Goal: Information Seeking & Learning: Compare options

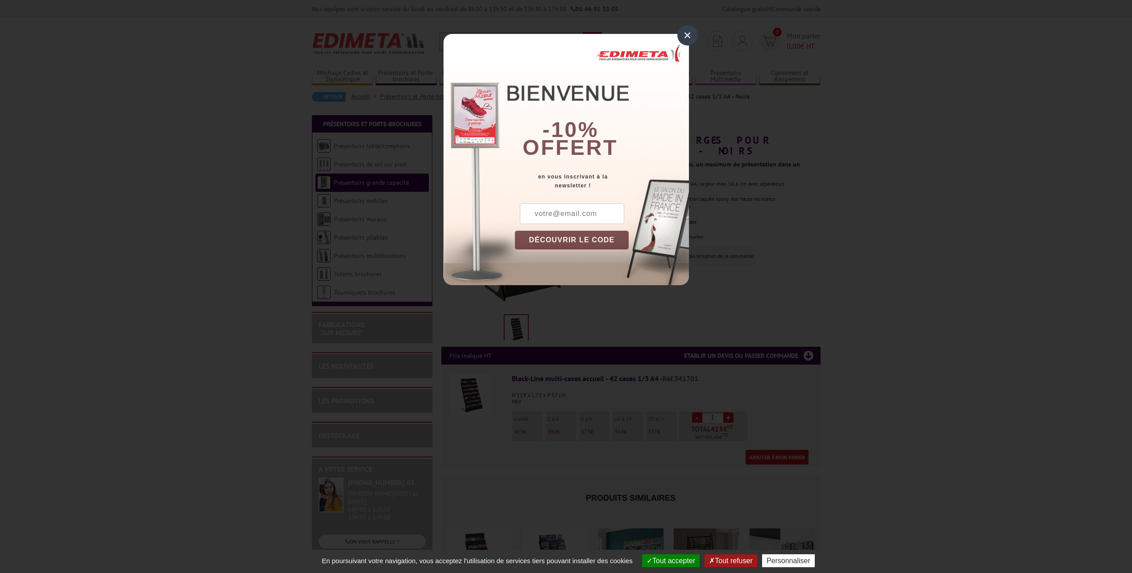
click at [689, 28] on div "×" at bounding box center [687, 35] width 21 height 21
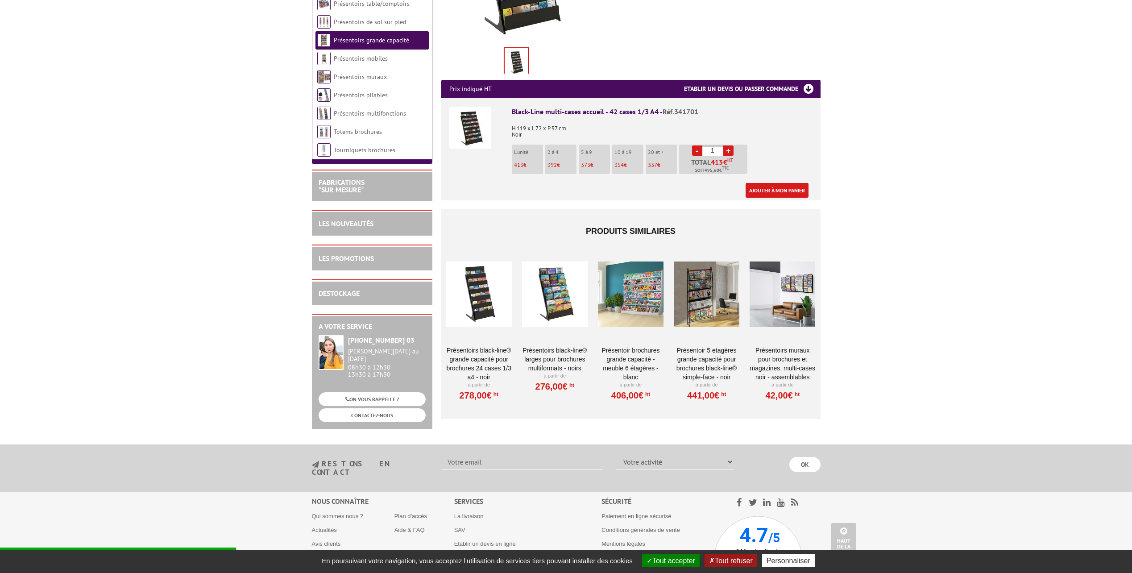
scroll to position [268, 0]
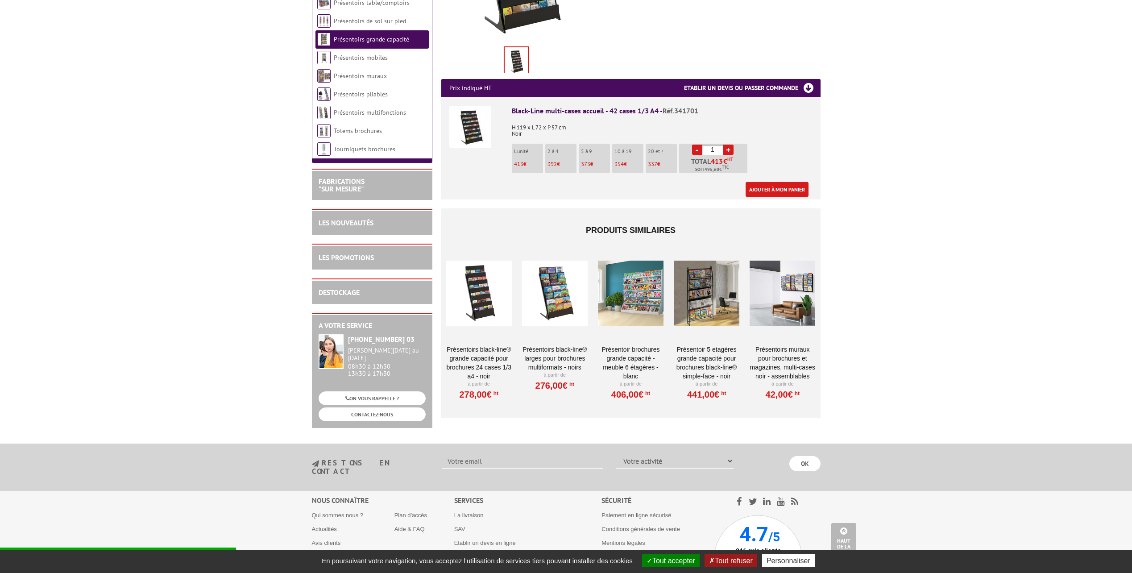
click at [705, 284] on div at bounding box center [707, 293] width 66 height 89
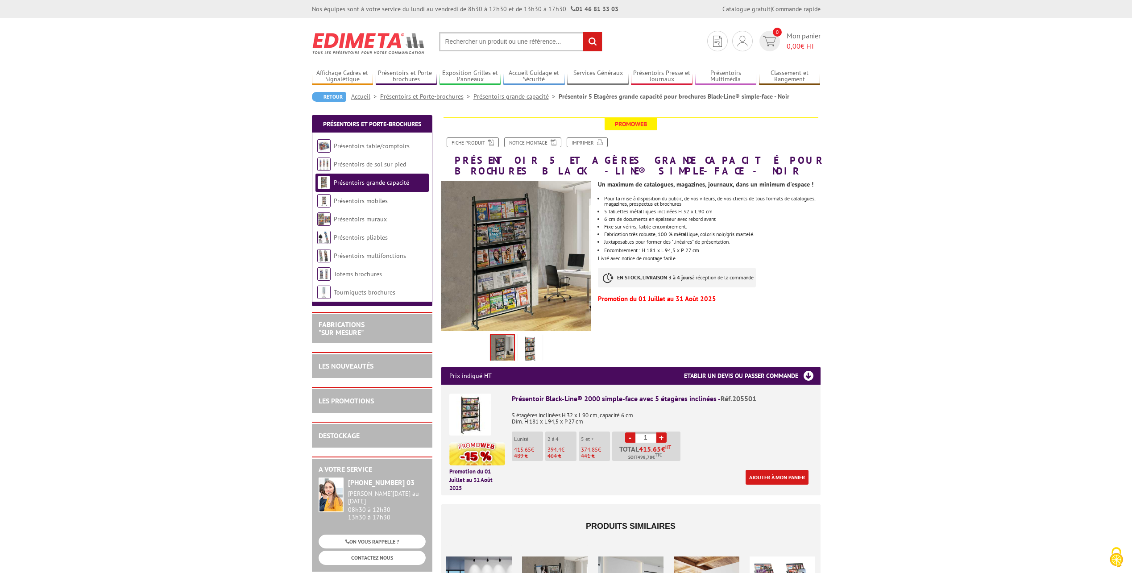
click at [531, 352] on img at bounding box center [529, 350] width 21 height 28
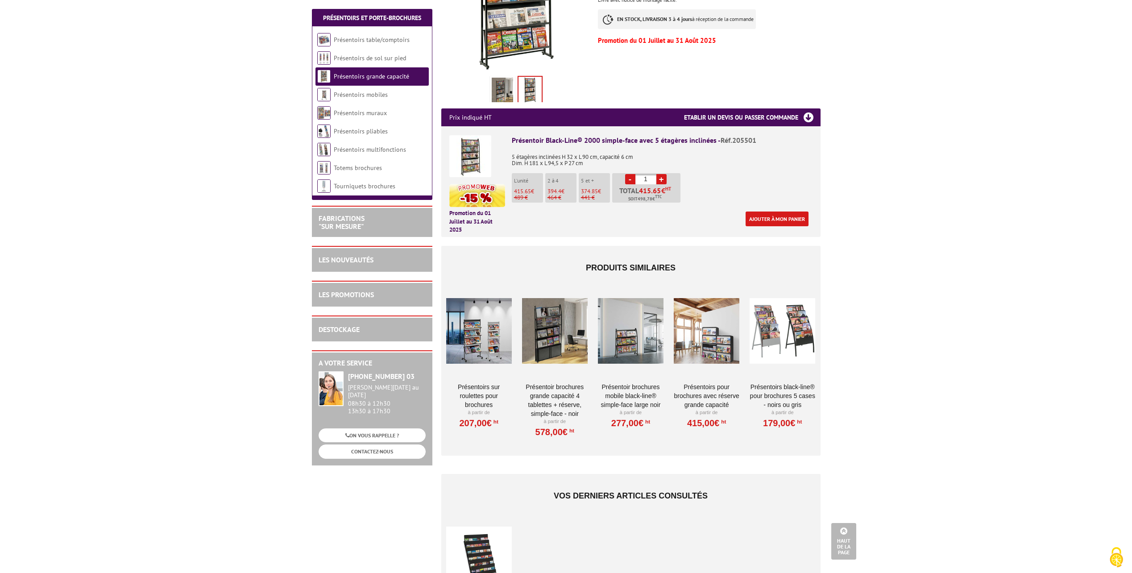
scroll to position [268, 0]
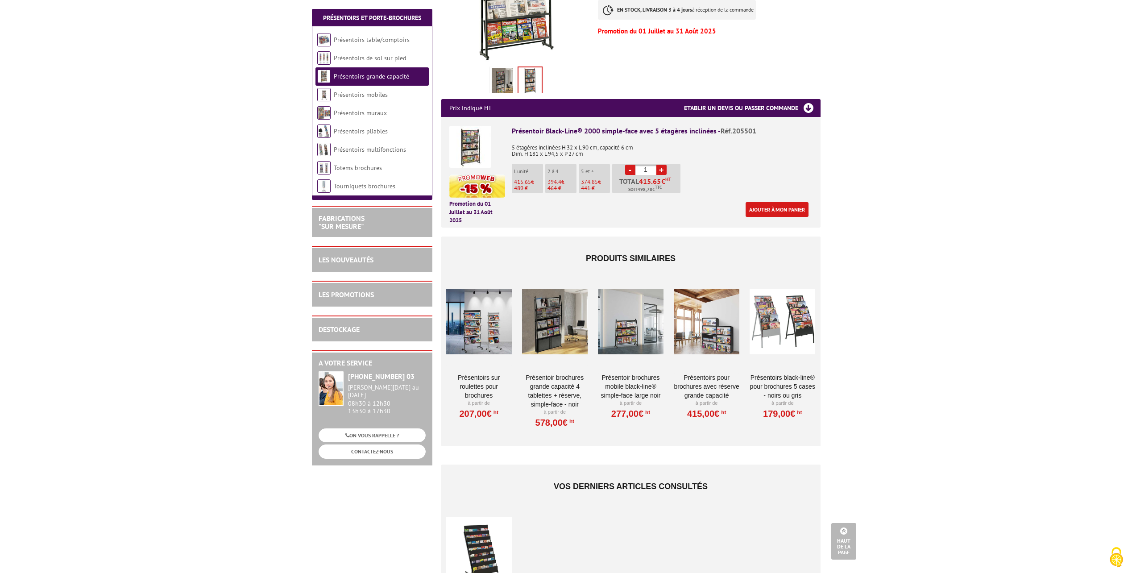
click at [767, 323] on div at bounding box center [782, 321] width 66 height 89
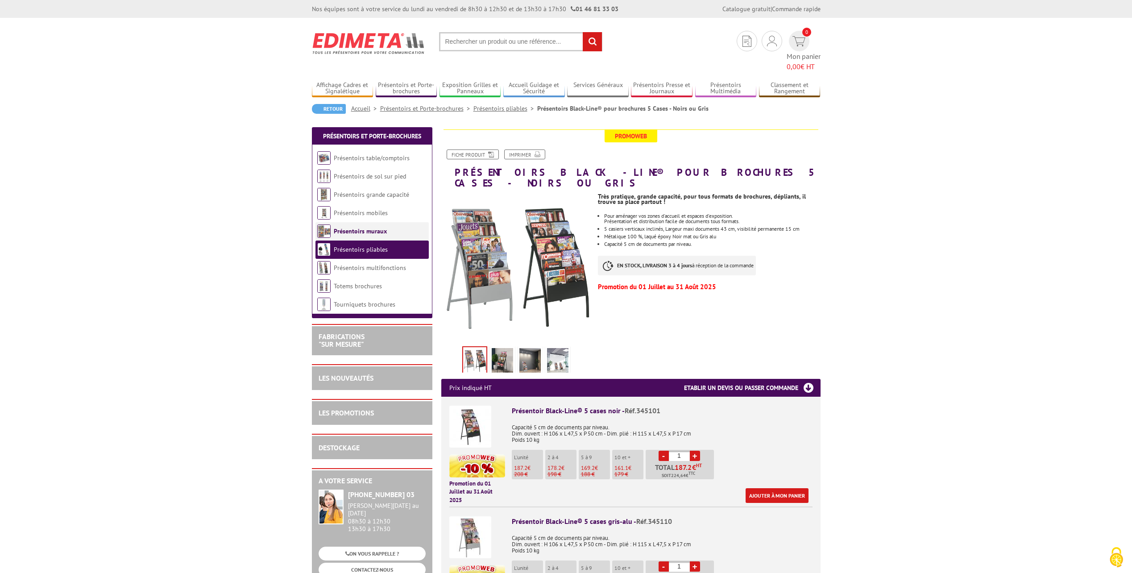
click at [355, 227] on link "Présentoirs muraux" at bounding box center [360, 231] width 53 height 8
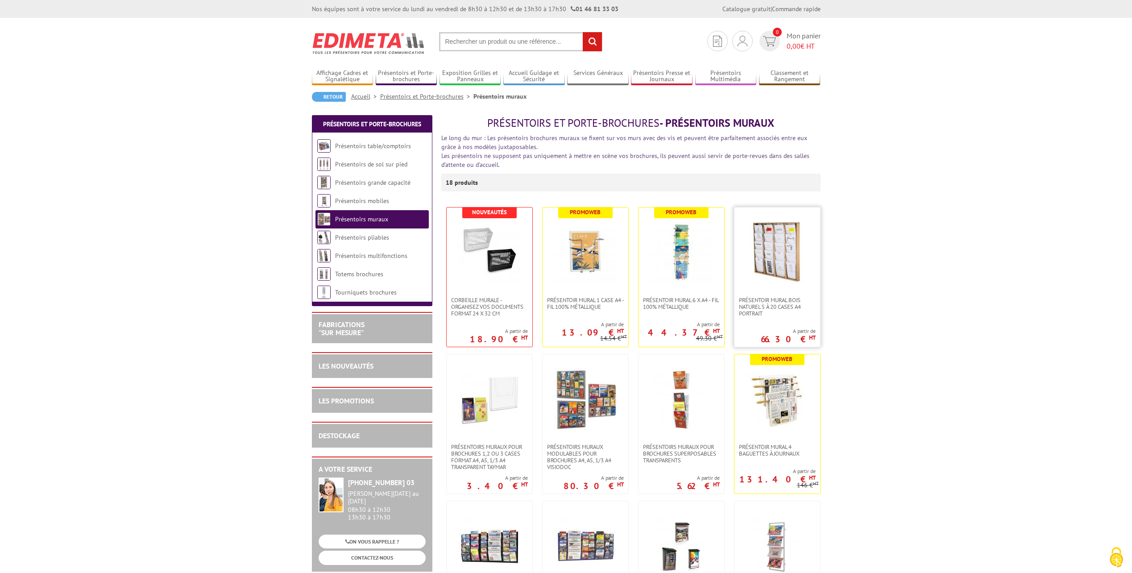
click at [765, 267] on img at bounding box center [777, 252] width 62 height 62
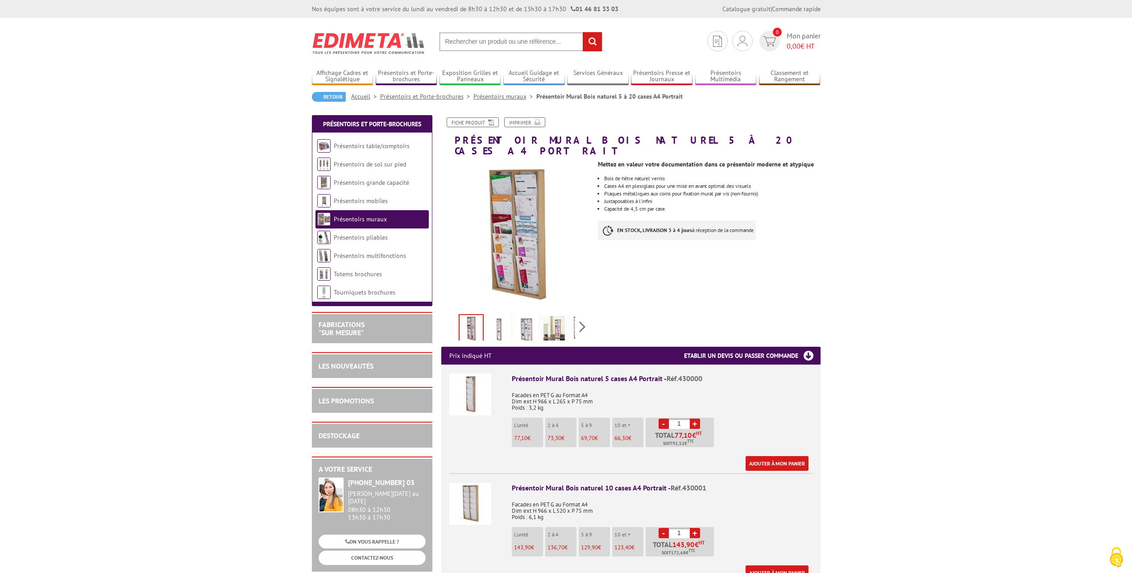
click at [516, 232] on img at bounding box center [516, 236] width 150 height 150
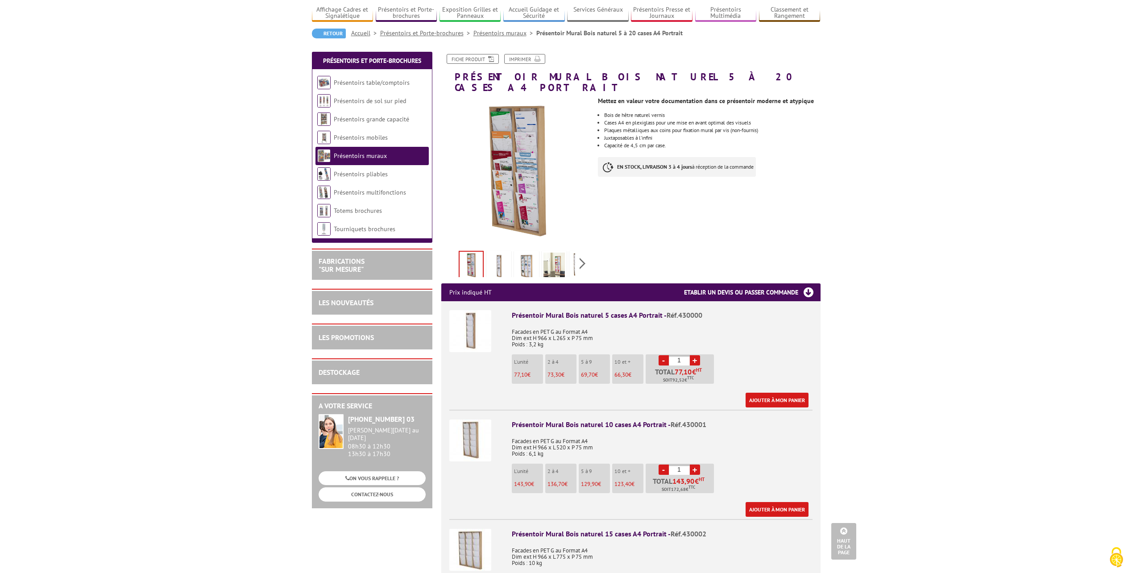
scroll to position [45, 0]
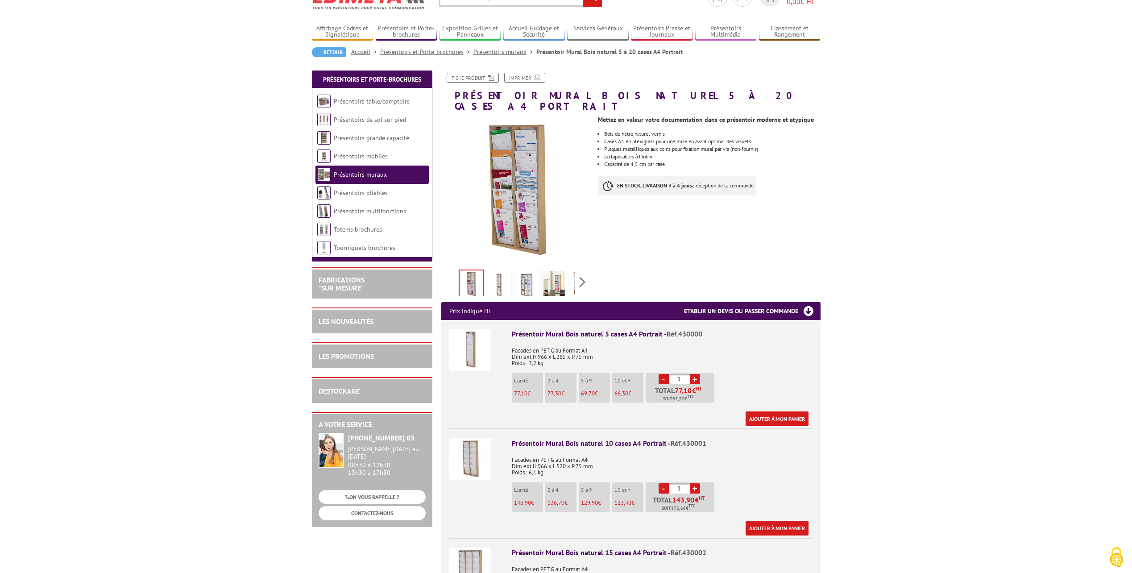
click at [352, 174] on link "Présentoirs muraux" at bounding box center [360, 174] width 53 height 8
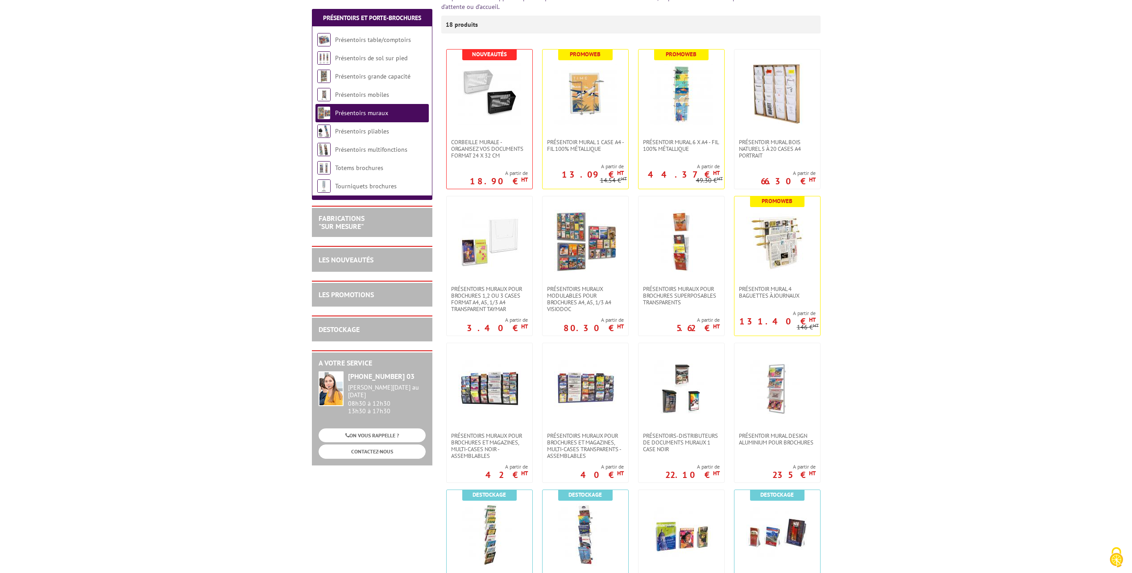
scroll to position [178, 0]
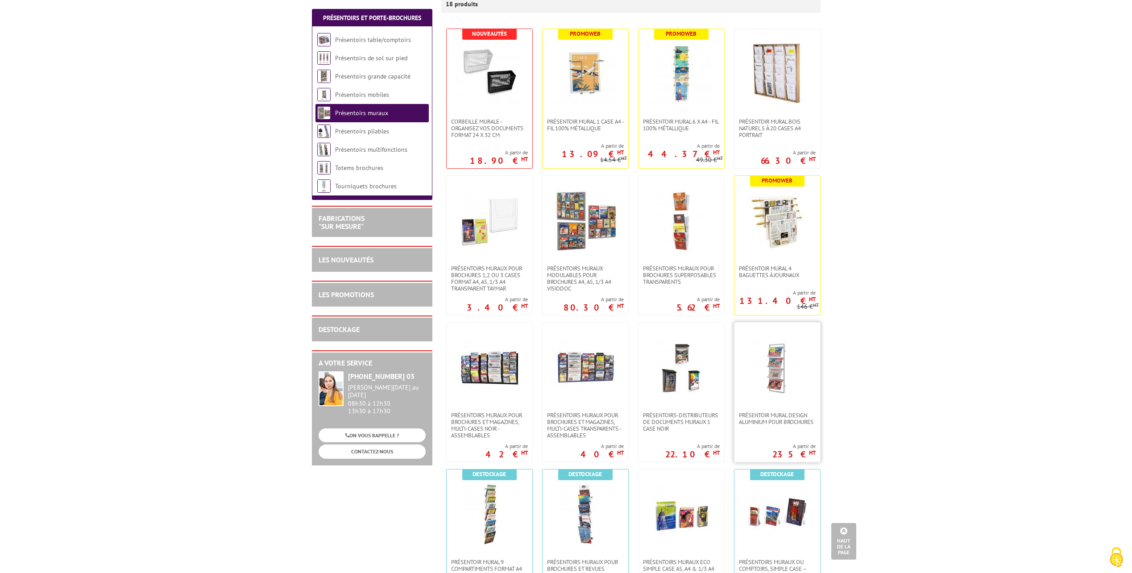
click at [778, 389] on img at bounding box center [777, 367] width 62 height 62
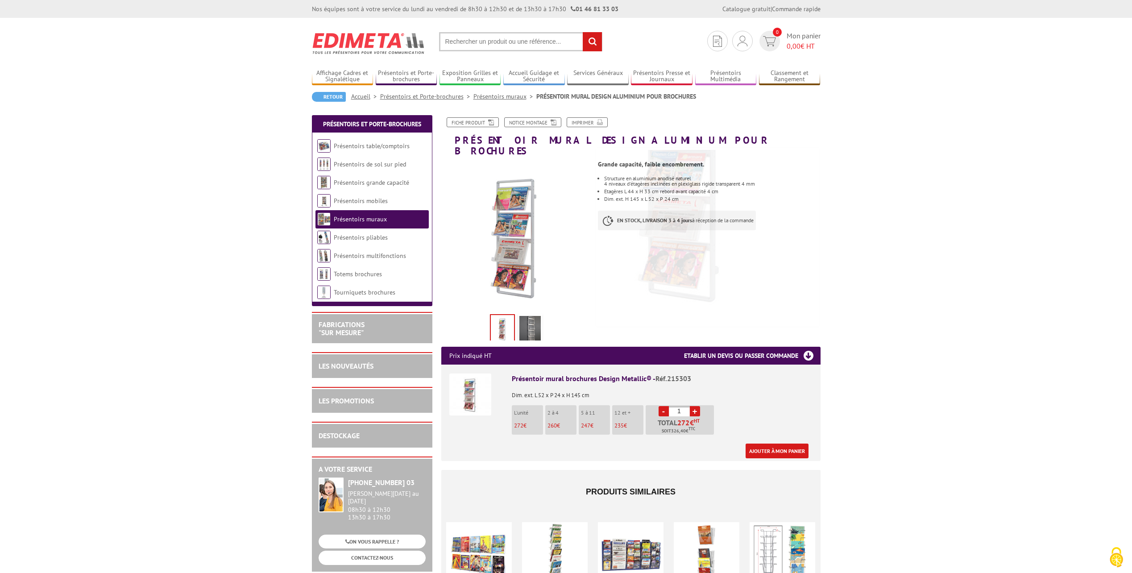
click at [530, 319] on img at bounding box center [529, 330] width 21 height 28
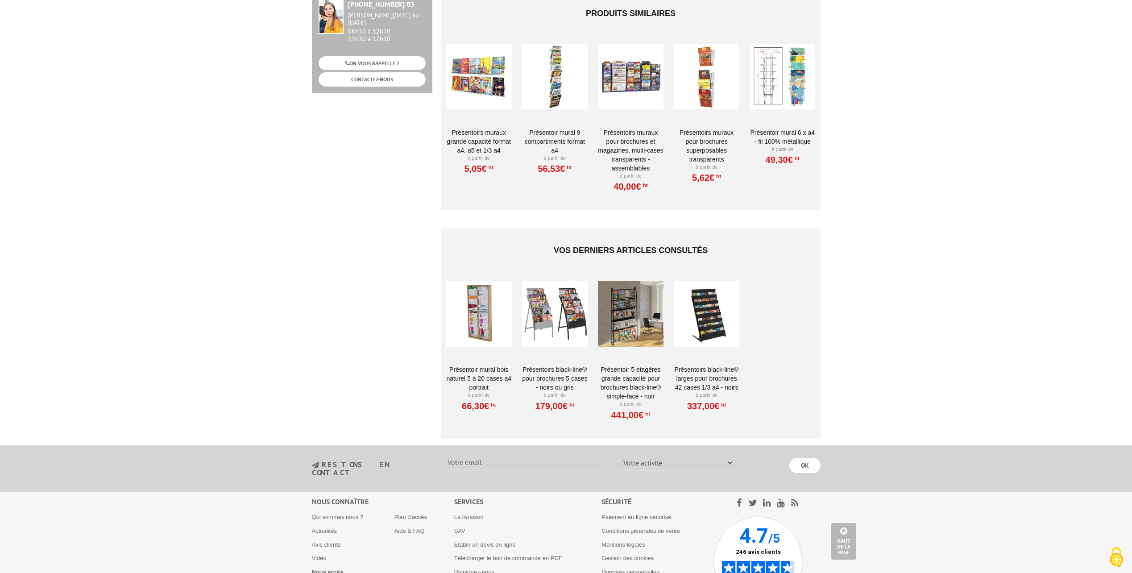
scroll to position [539, 0]
